Goal: Information Seeking & Learning: Understand process/instructions

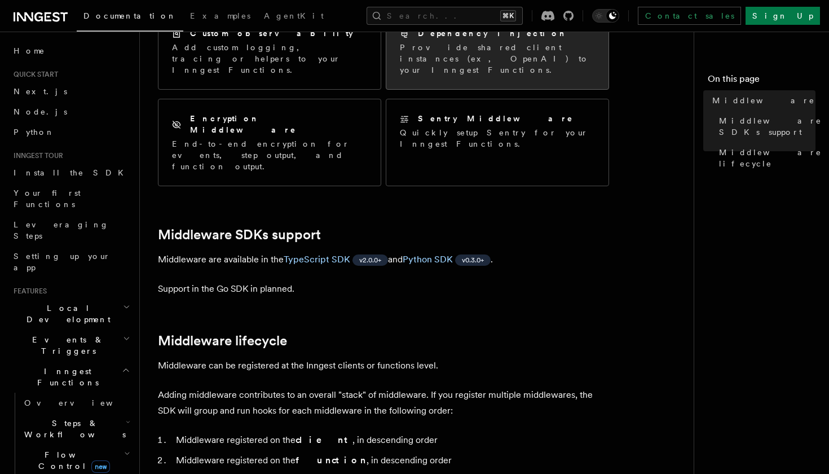
scroll to position [181, 0]
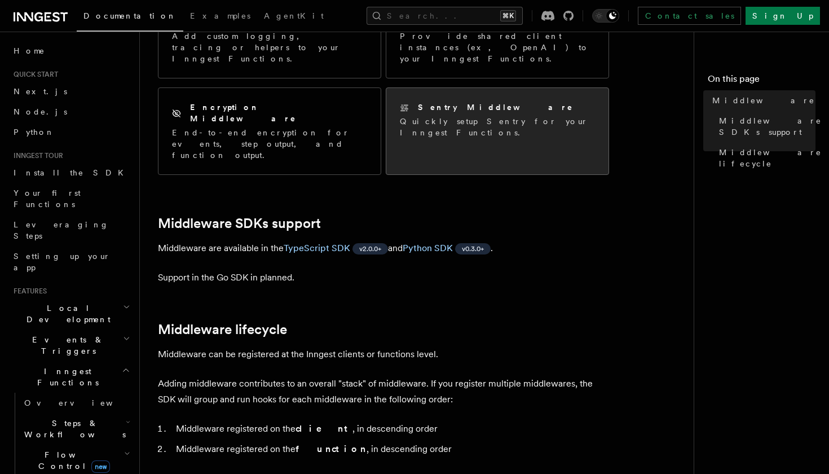
click at [458, 116] on p "Quickly setup Sentry for your Inngest Functions." at bounding box center [497, 127] width 195 height 23
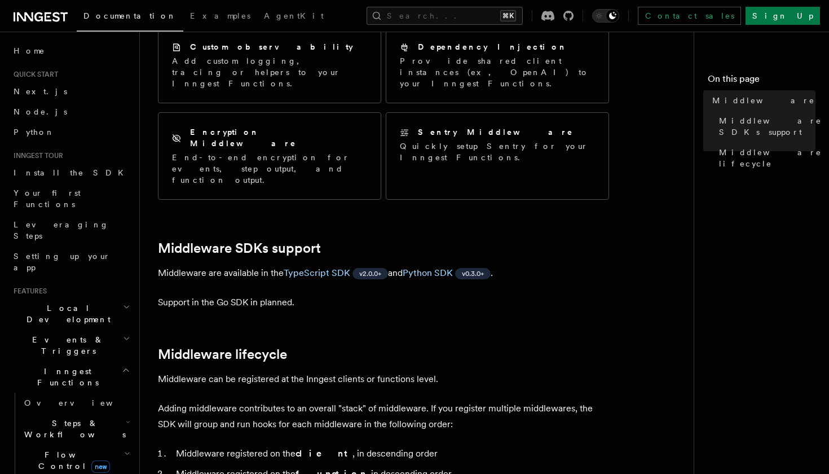
scroll to position [159, 0]
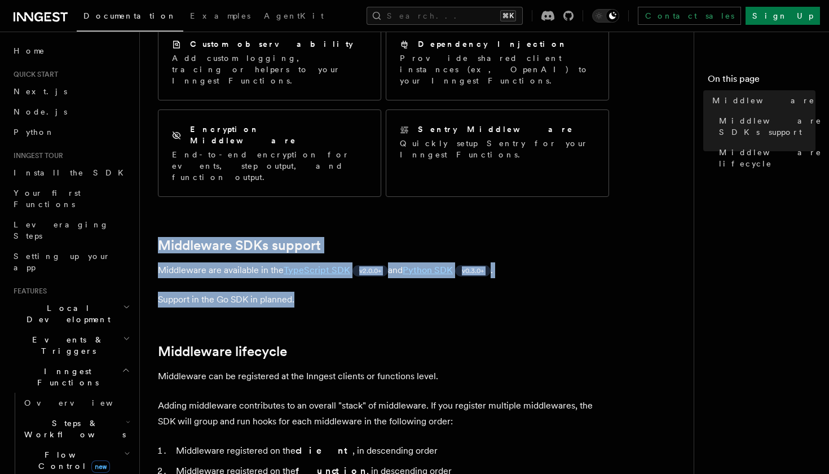
drag, startPoint x: 235, startPoint y: 190, endPoint x: 261, endPoint y: 272, distance: 86.2
click at [261, 272] on article "Features Middleware Middleware allows your code to run at various points in an …" at bounding box center [421, 472] width 527 height 1162
click at [261, 292] on p "Support in the Go SDK in planned." at bounding box center [383, 300] width 451 height 16
drag, startPoint x: 261, startPoint y: 279, endPoint x: 235, endPoint y: 192, distance: 90.5
click at [235, 193] on article "Features Middleware Middleware allows your code to run at various points in an …" at bounding box center [421, 472] width 527 height 1162
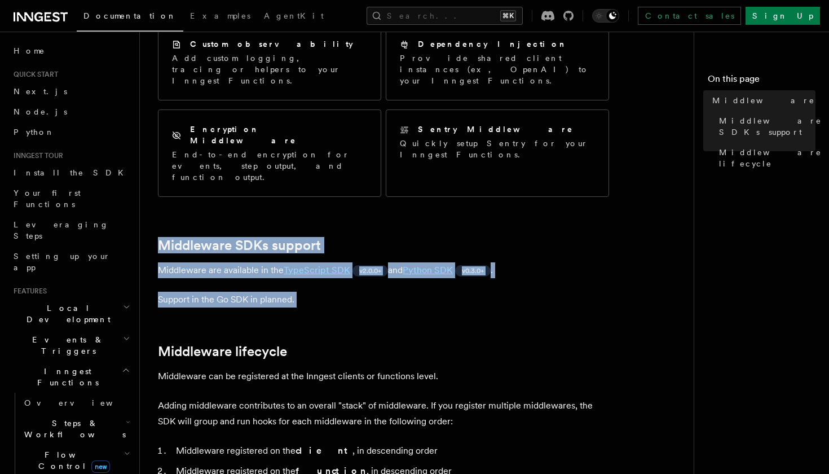
click at [235, 192] on article "Features Middleware Middleware allows your code to run at various points in an …" at bounding box center [421, 472] width 527 height 1162
drag, startPoint x: 235, startPoint y: 192, endPoint x: 234, endPoint y: 262, distance: 70.5
click at [234, 262] on article "Features Middleware Middleware allows your code to run at various points in an …" at bounding box center [421, 472] width 527 height 1162
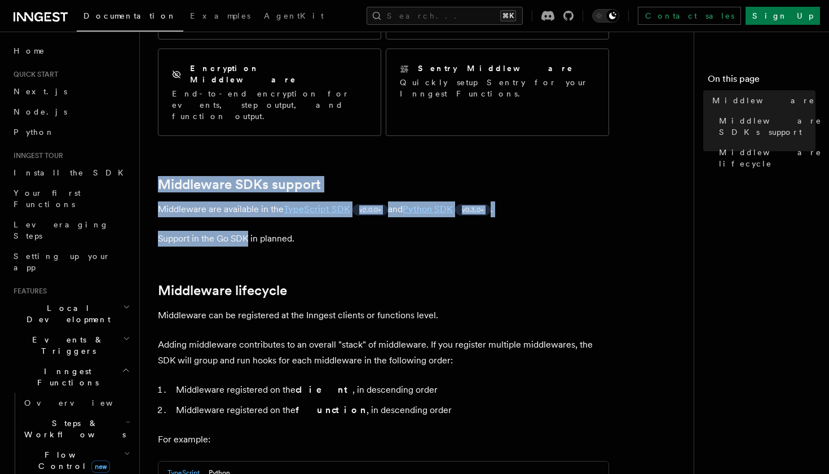
scroll to position [252, 0]
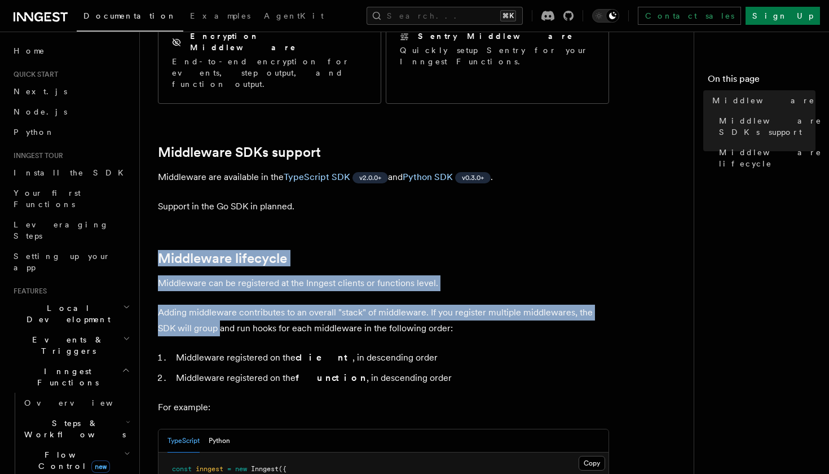
drag, startPoint x: 216, startPoint y: 197, endPoint x: 221, endPoint y: 287, distance: 89.8
click at [221, 286] on article "Features Middleware Middleware allows your code to run at various points in an …" at bounding box center [421, 379] width 527 height 1162
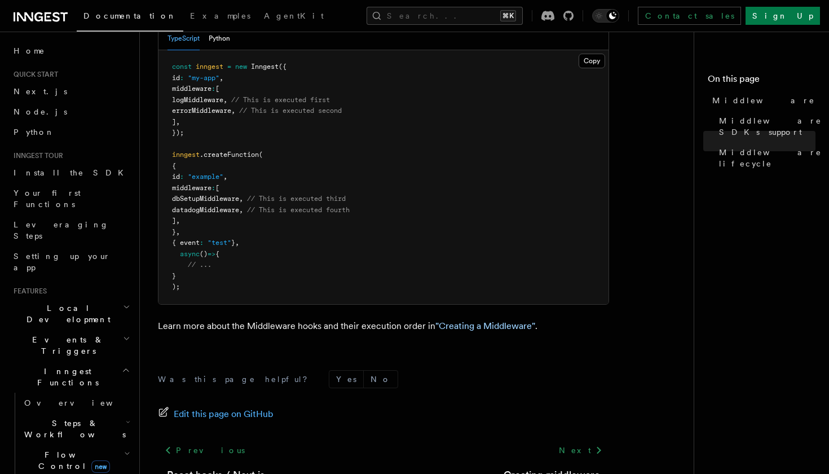
scroll to position [670, 0]
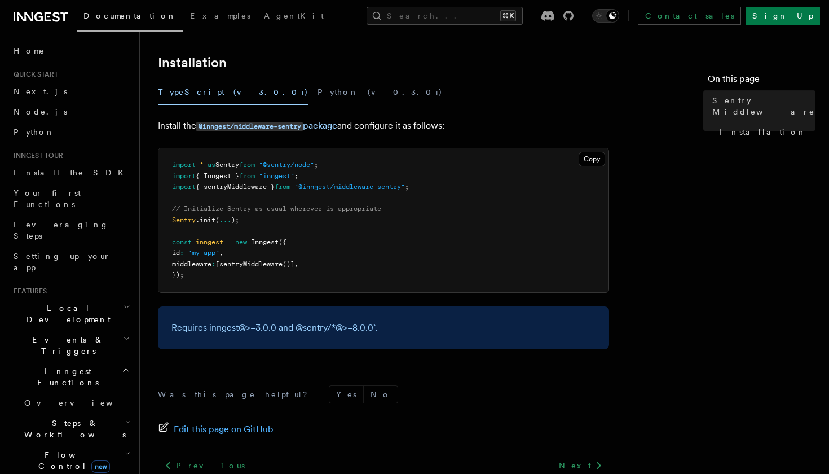
scroll to position [178, 0]
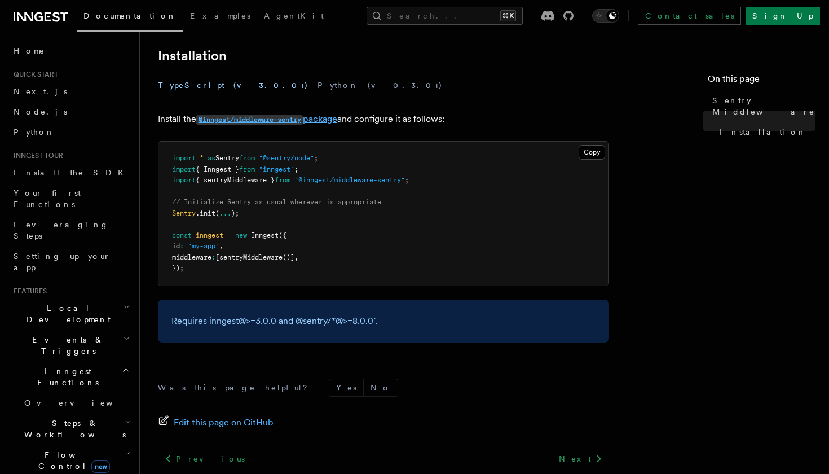
click at [235, 120] on code "@inngest/middleware-sentry" at bounding box center [249, 120] width 107 height 10
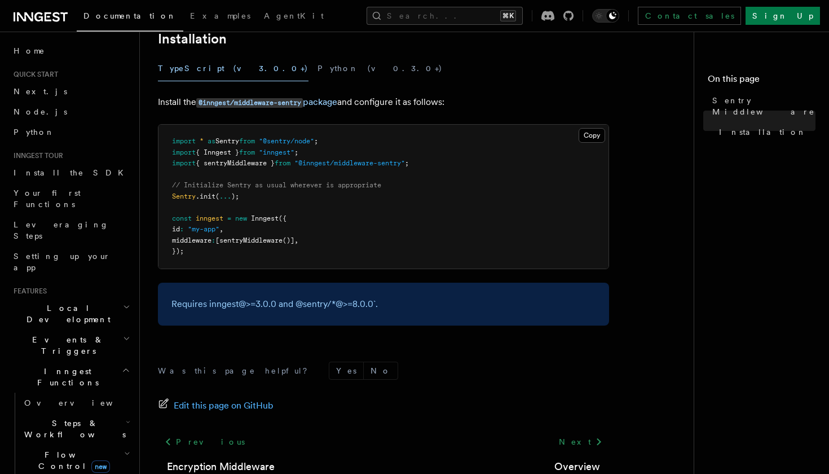
scroll to position [196, 0]
drag, startPoint x: 393, startPoint y: 101, endPoint x: 391, endPoint y: 113, distance: 11.9
click at [391, 113] on article "Features Middleware Sentry Middleware Using the Sentry middleware is useful to:…" at bounding box center [421, 201] width 527 height 694
click at [290, 188] on pre "import * as Sentry from "@sentry/node" ; import { Inngest } from "inngest" ; im…" at bounding box center [384, 196] width 450 height 144
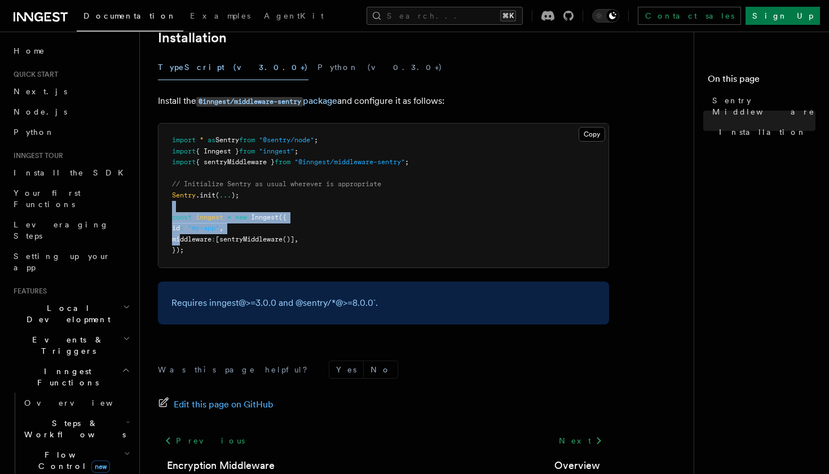
drag, startPoint x: 178, startPoint y: 204, endPoint x: 179, endPoint y: 239, distance: 35.0
click at [179, 239] on pre "import * as Sentry from "@sentry/node" ; import { Inngest } from "inngest" ; im…" at bounding box center [384, 196] width 450 height 144
click at [215, 224] on span ""my-app"" at bounding box center [204, 228] width 32 height 8
drag, startPoint x: 314, startPoint y: 208, endPoint x: 174, endPoint y: 213, distance: 140.5
click at [174, 213] on pre "import * as Sentry from "@sentry/node" ; import { Inngest } from "inngest" ; im…" at bounding box center [384, 196] width 450 height 144
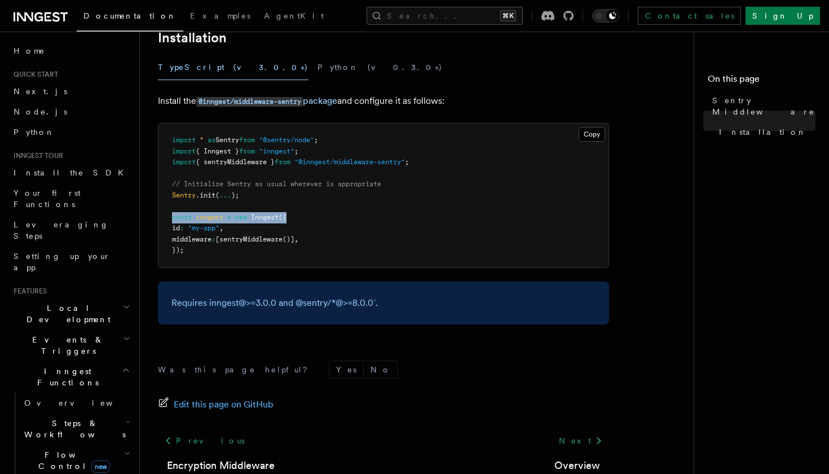
copy span "const inngest = new Inngest ({"
click at [275, 241] on pre "import * as Sentry from "@sentry/node" ; import { Inngest } from "inngest" ; im…" at bounding box center [384, 196] width 450 height 144
click at [275, 237] on span "sentryMiddleware" at bounding box center [250, 239] width 63 height 8
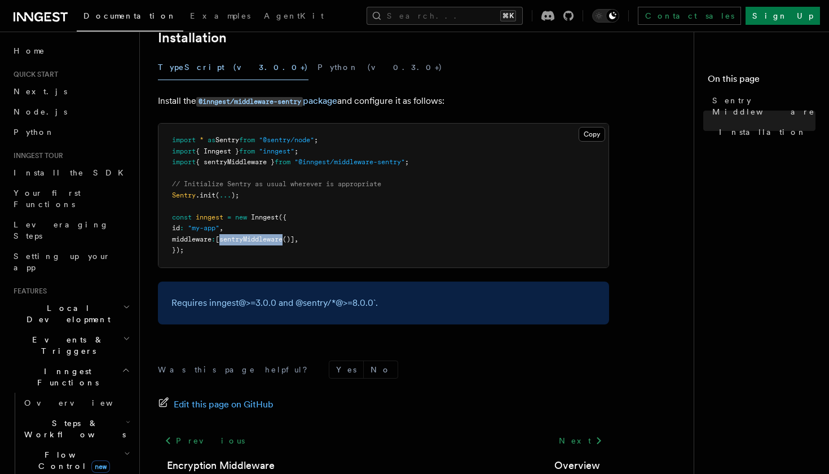
copy span "sentryMiddleware"
drag, startPoint x: 258, startPoint y: 227, endPoint x: 242, endPoint y: 202, distance: 29.4
click at [242, 202] on pre "import * as Sentry from "@sentry/node" ; import { Inngest } from "inngest" ; im…" at bounding box center [384, 196] width 450 height 144
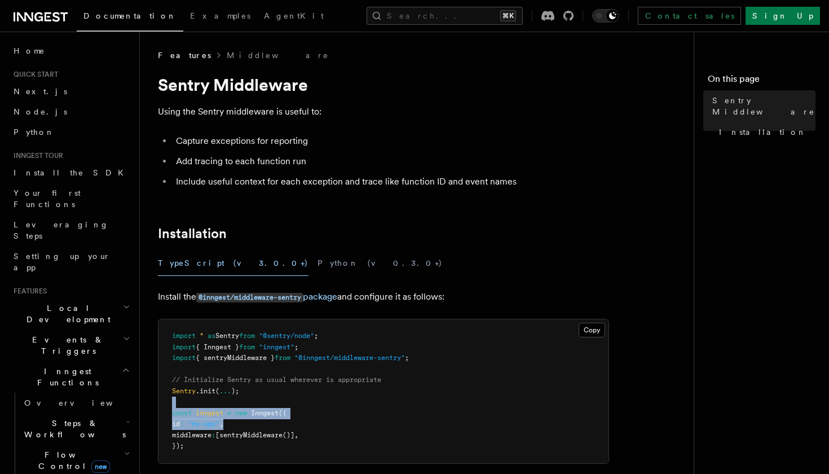
scroll to position [0, 0]
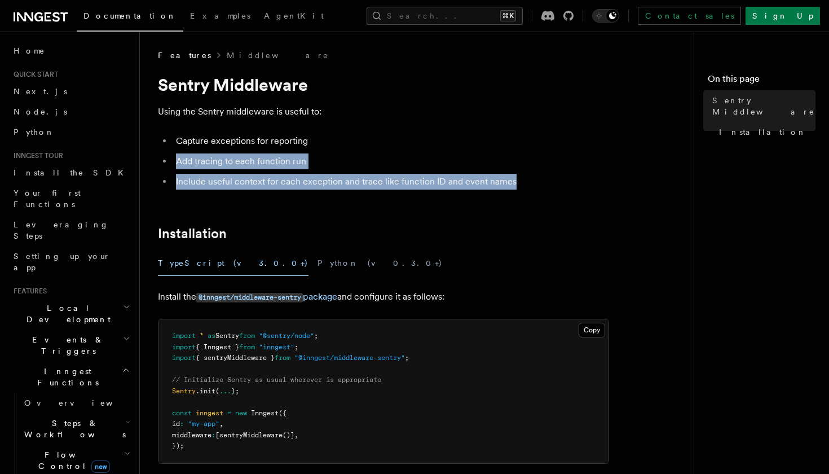
drag, startPoint x: 320, startPoint y: 139, endPoint x: 323, endPoint y: 188, distance: 49.2
click at [323, 188] on ul "Capture exceptions for reporting Add tracing to each function run Include usefu…" at bounding box center [383, 161] width 451 height 56
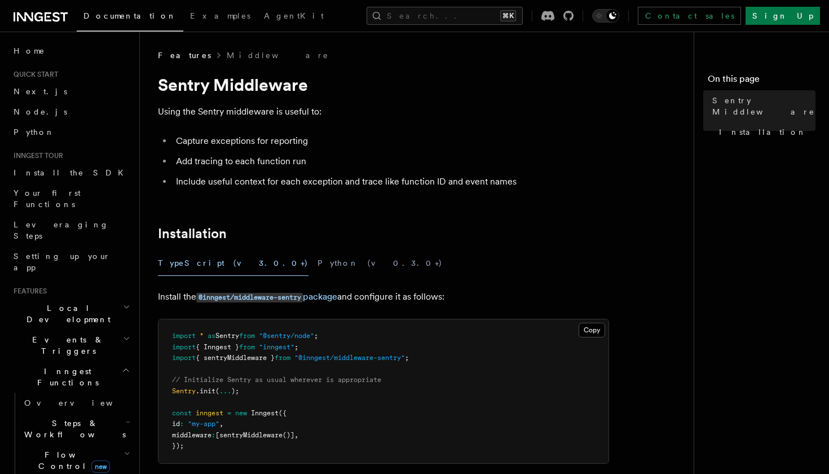
click at [267, 192] on article "Features Middleware Sentry Middleware Using the Sentry middleware is useful to:…" at bounding box center [421, 397] width 527 height 694
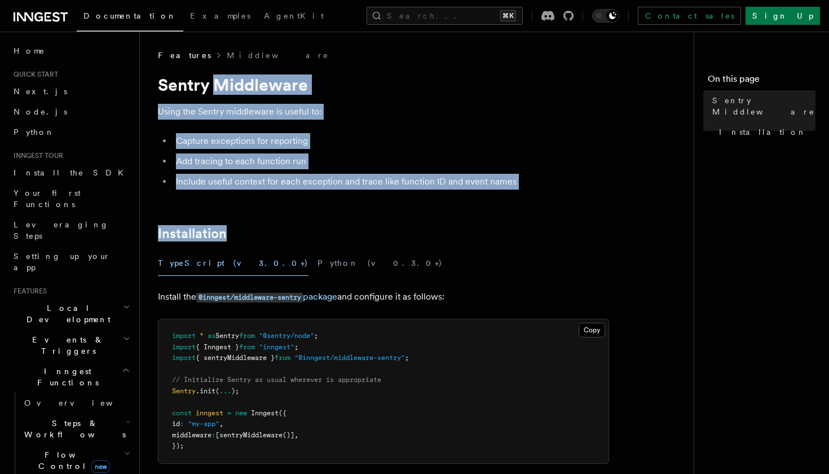
drag, startPoint x: 267, startPoint y: 192, endPoint x: 250, endPoint y: 85, distance: 109.0
click at [250, 85] on article "Features Middleware Sentry Middleware Using the Sentry middleware is useful to:…" at bounding box center [421, 397] width 527 height 694
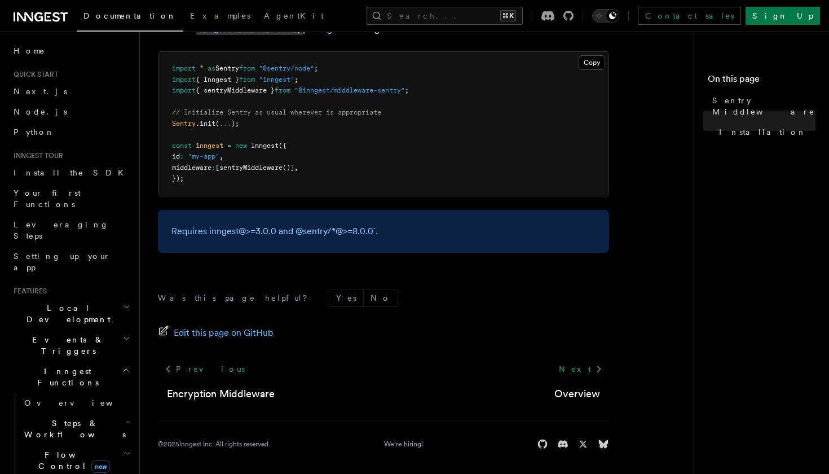
scroll to position [267, 0]
drag, startPoint x: 250, startPoint y: 103, endPoint x: 255, endPoint y: 131, distance: 28.7
click at [255, 131] on pre "import * as Sentry from "@sentry/node" ; import { Inngest } from "inngest" ; im…" at bounding box center [384, 124] width 450 height 144
drag, startPoint x: 255, startPoint y: 131, endPoint x: 255, endPoint y: 111, distance: 19.7
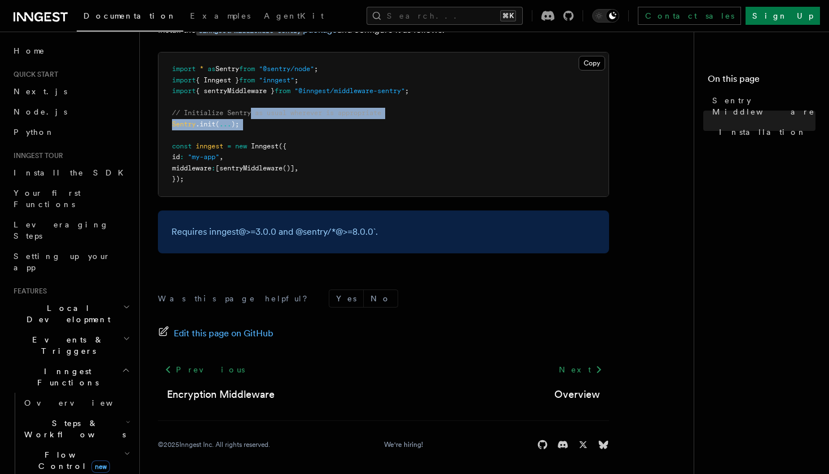
click at [255, 111] on pre "import * as Sentry from "@sentry/node" ; import { Inngest } from "inngest" ; im…" at bounding box center [384, 124] width 450 height 144
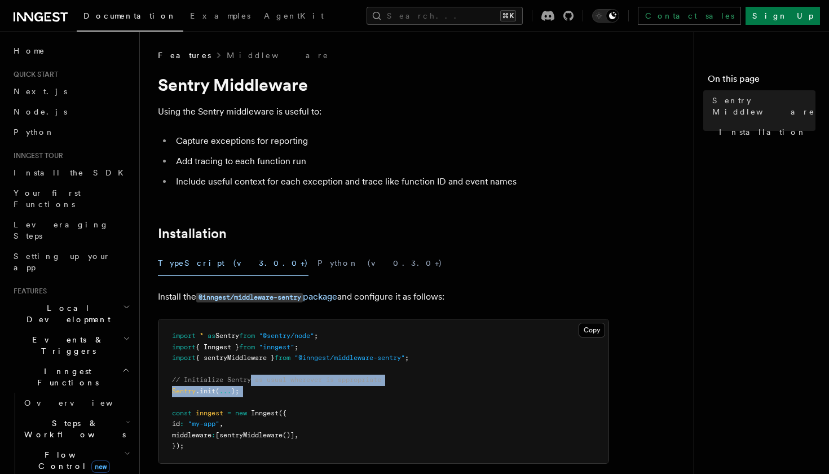
scroll to position [0, 0]
